Goal: Task Accomplishment & Management: Use online tool/utility

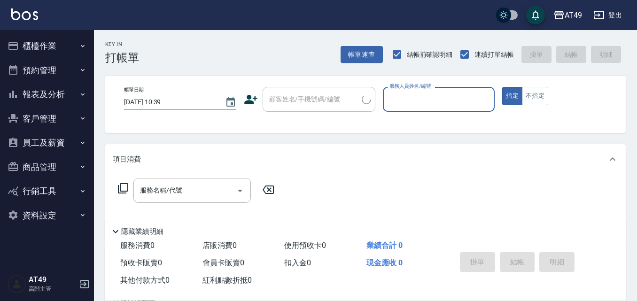
click at [83, 46] on icon "button" at bounding box center [83, 46] width 8 height 8
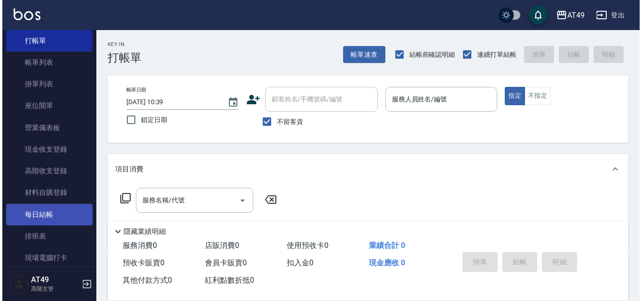
scroll to position [47, 0]
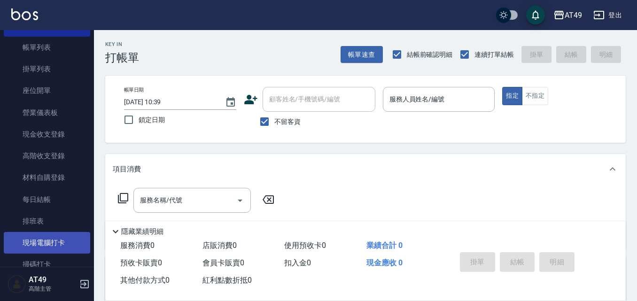
click at [59, 243] on link "現場電腦打卡" at bounding box center [47, 243] width 86 height 22
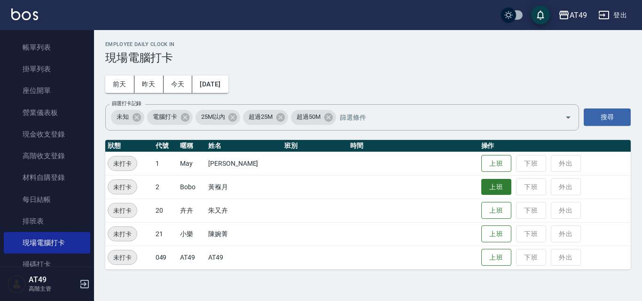
click at [489, 192] on button "上班" at bounding box center [496, 187] width 30 height 16
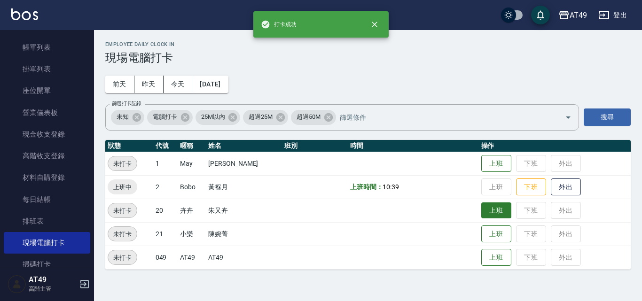
click at [486, 219] on button "上班" at bounding box center [496, 211] width 30 height 16
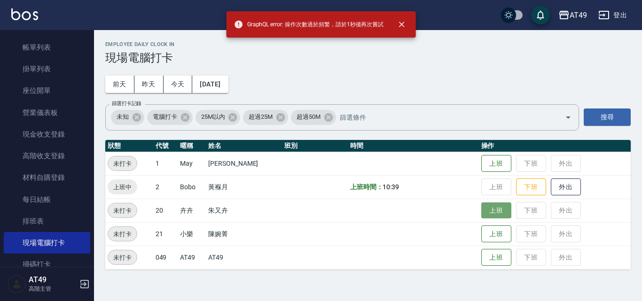
click at [490, 212] on button "上班" at bounding box center [496, 211] width 30 height 16
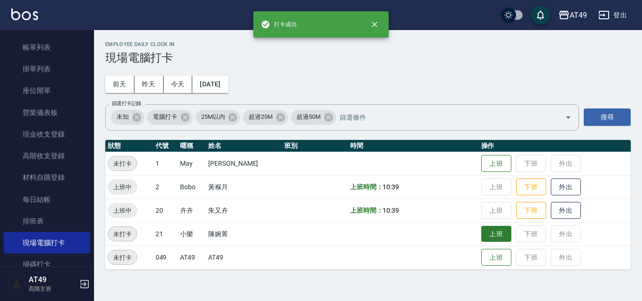
click at [493, 230] on button "上班" at bounding box center [496, 234] width 30 height 16
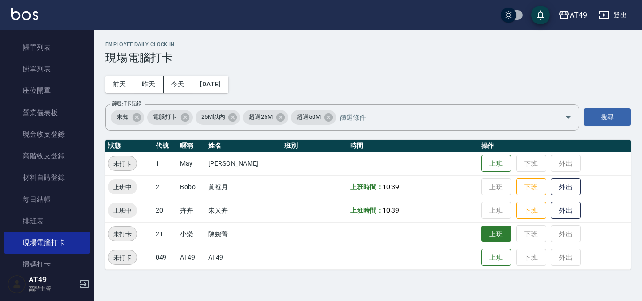
click at [493, 237] on button "上班" at bounding box center [496, 234] width 30 height 16
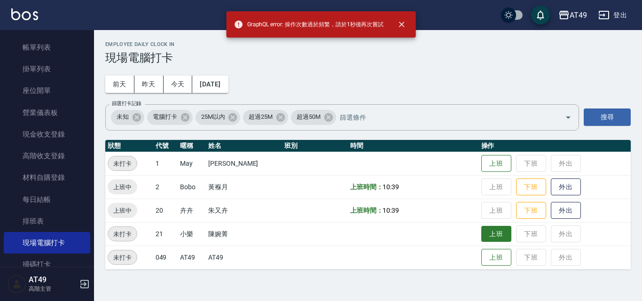
click at [493, 237] on button "上班" at bounding box center [496, 234] width 30 height 16
click at [493, 234] on button "上班" at bounding box center [496, 234] width 30 height 16
click at [501, 232] on button "上班" at bounding box center [496, 234] width 30 height 16
